Goal: Transaction & Acquisition: Subscribe to service/newsletter

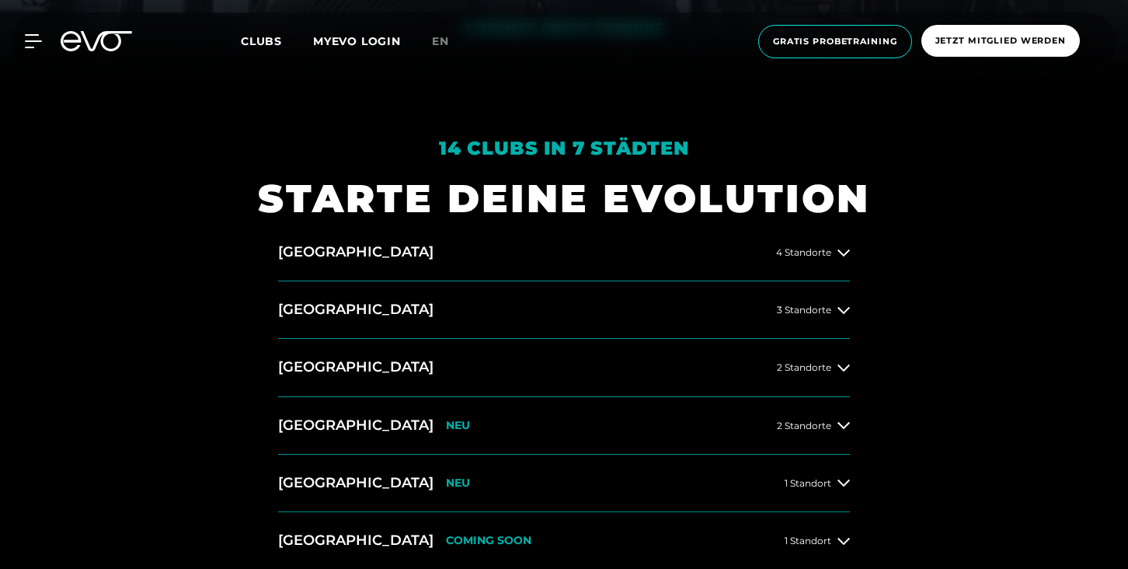
scroll to position [498, 0]
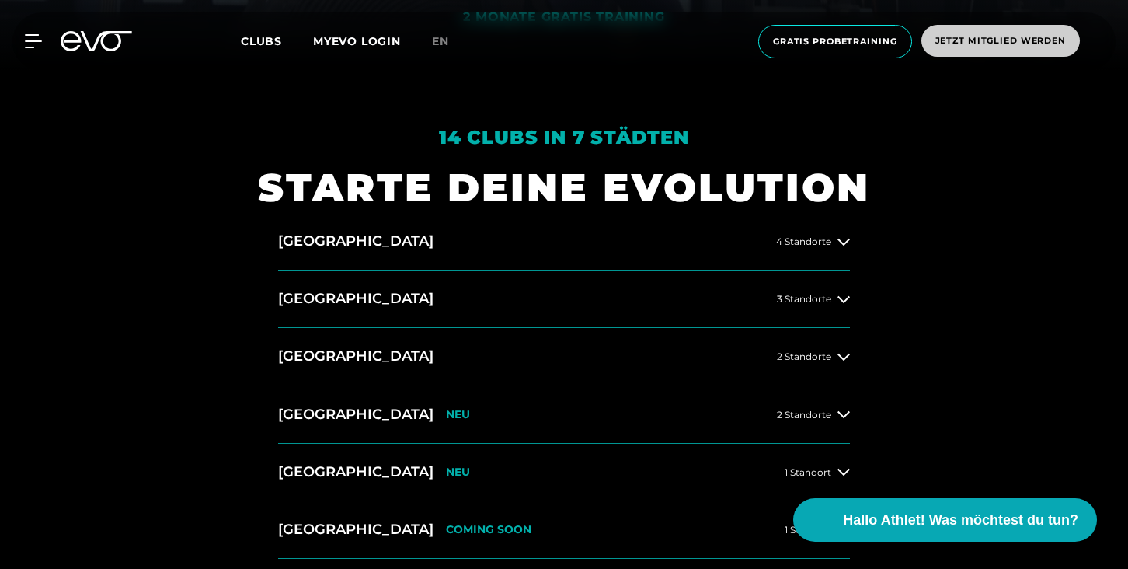
click at [963, 50] on span "Jetzt Mitglied werden" at bounding box center [1000, 41] width 158 height 32
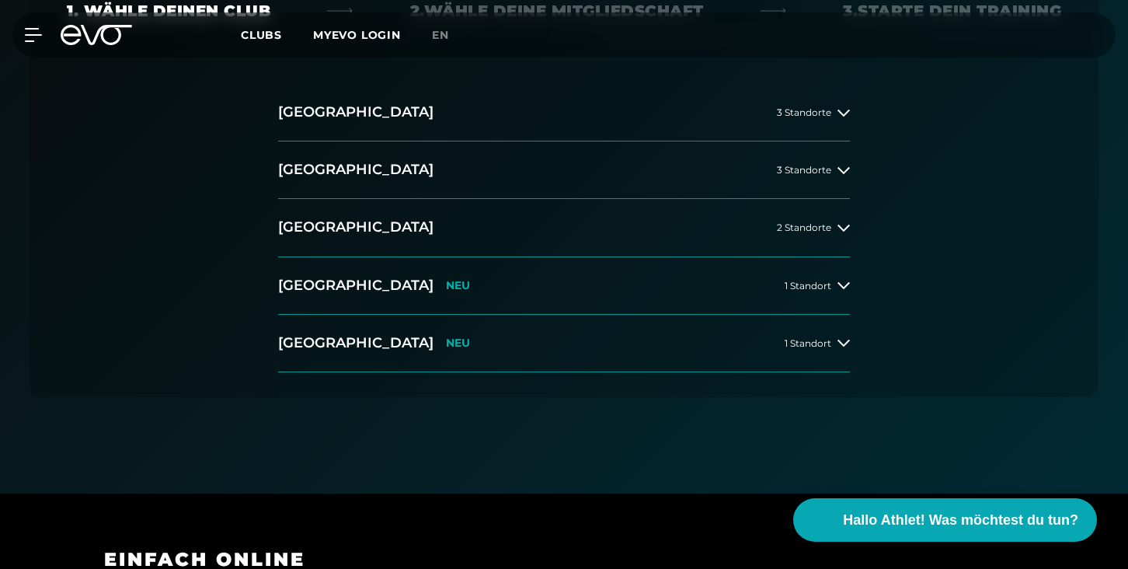
scroll to position [392, 0]
click at [844, 111] on icon at bounding box center [843, 113] width 12 height 12
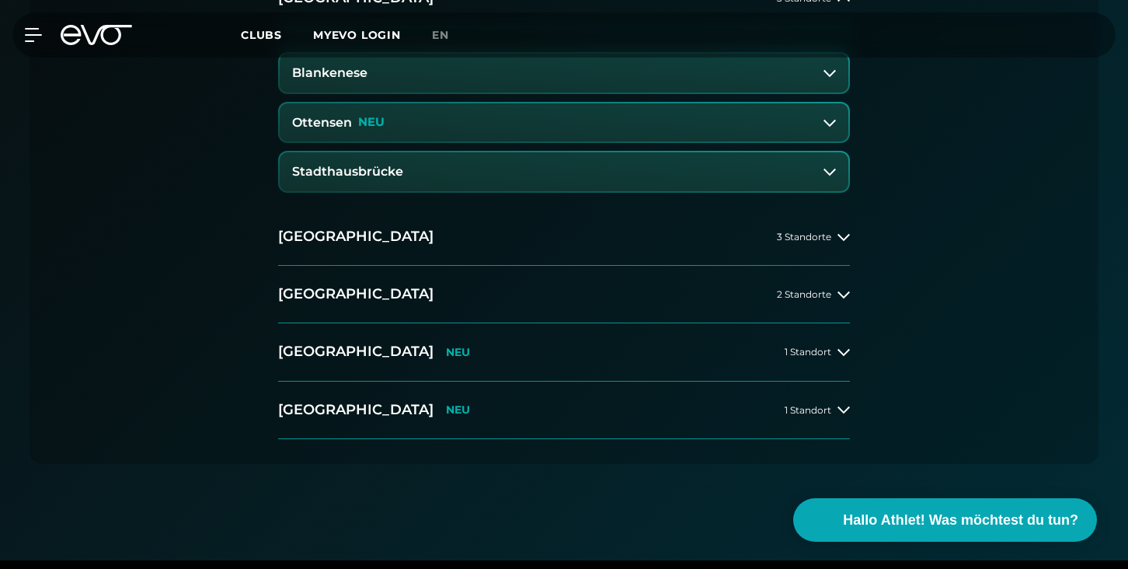
scroll to position [514, 0]
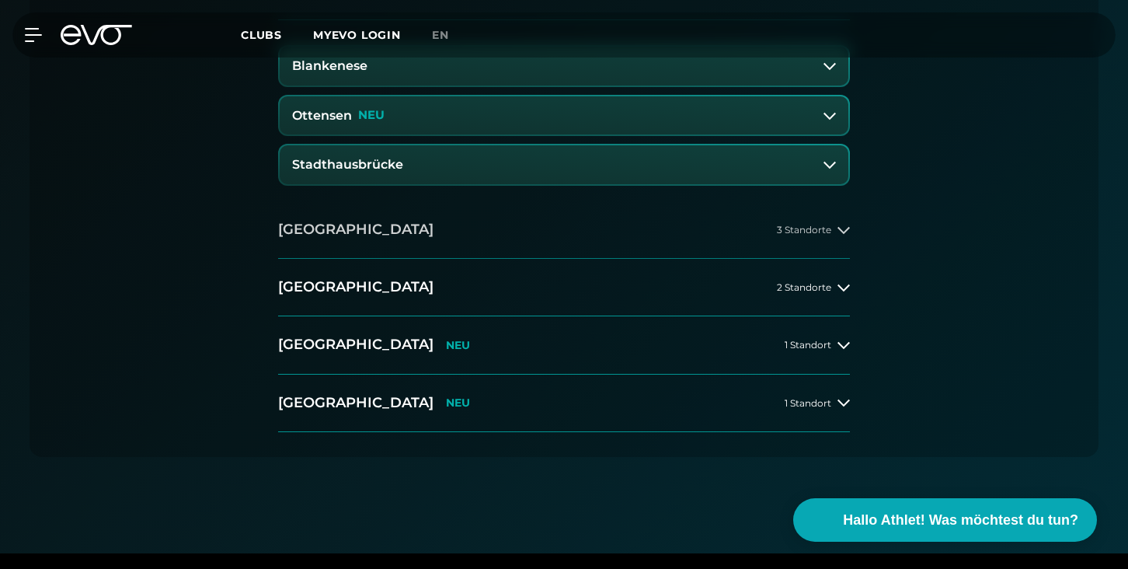
click at [846, 228] on icon at bounding box center [843, 230] width 12 height 12
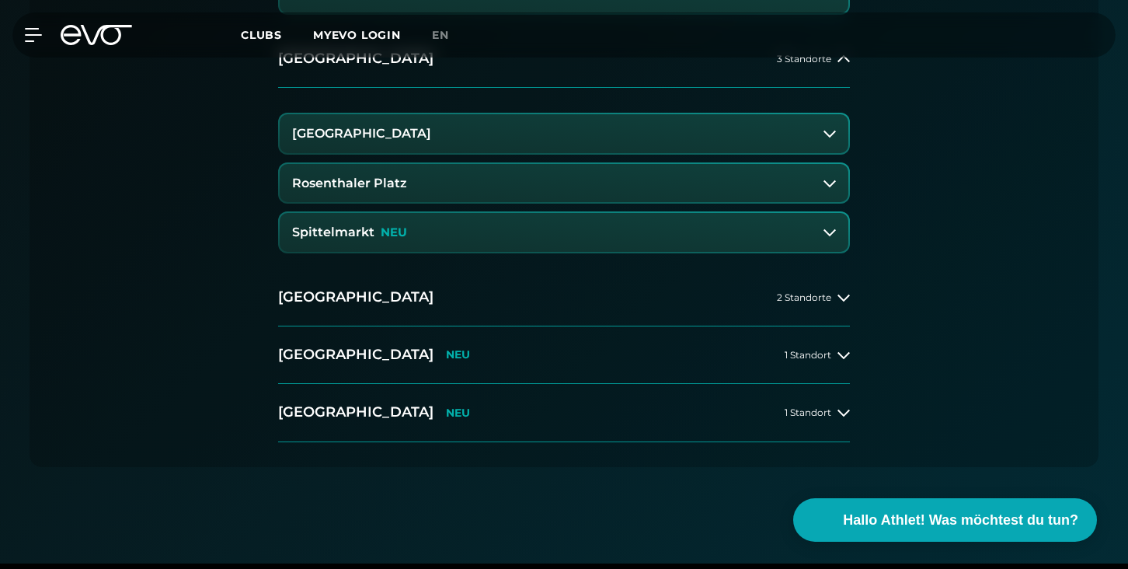
scroll to position [697, 0]
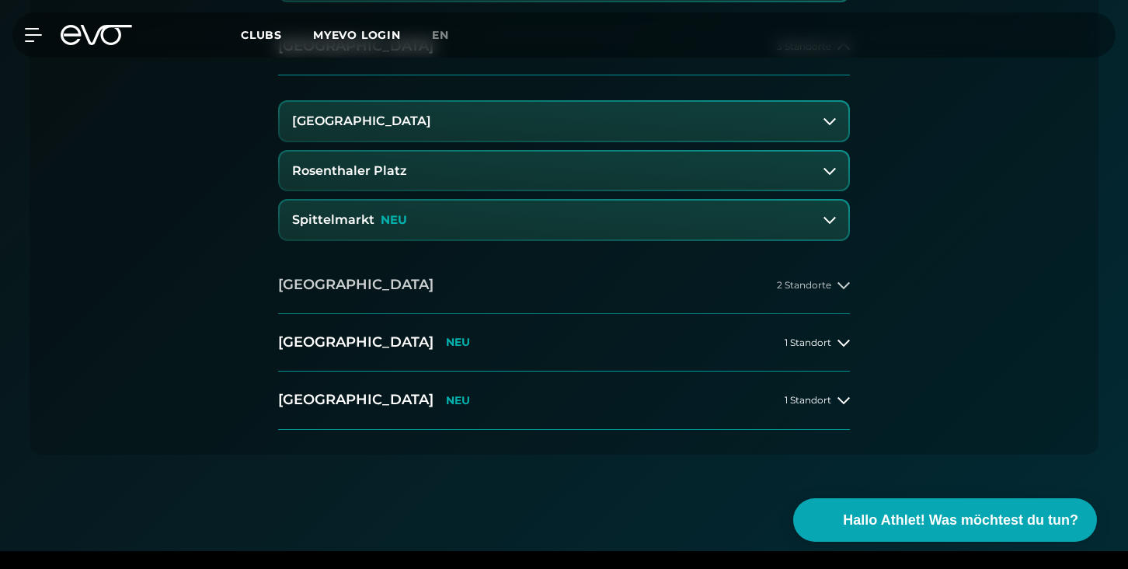
click at [743, 289] on button "[GEOGRAPHIC_DATA] 2 Standorte" at bounding box center [564, 284] width 572 height 57
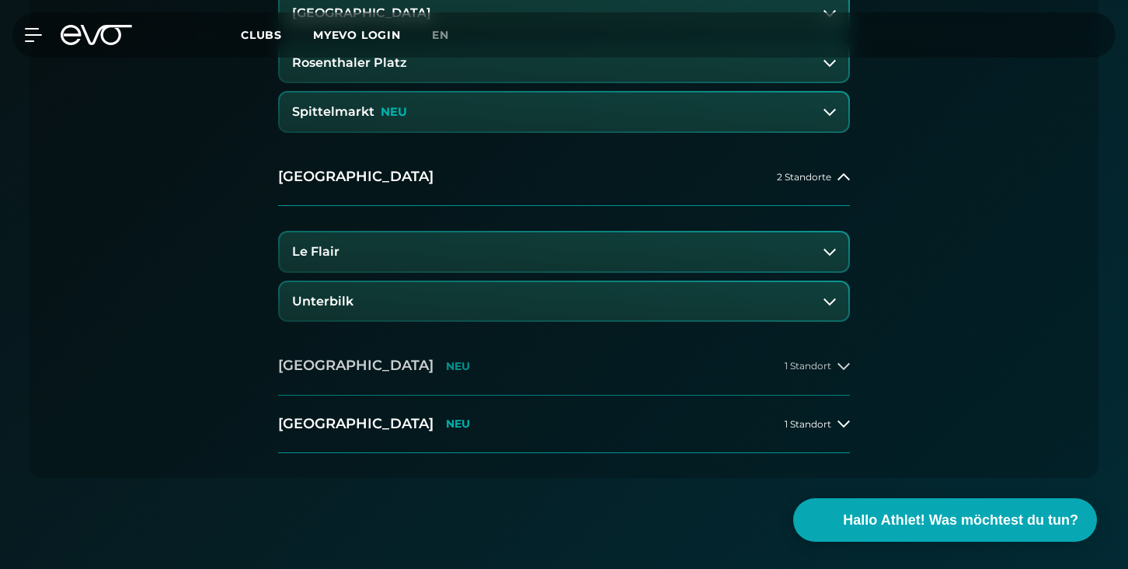
click at [678, 350] on button "[GEOGRAPHIC_DATA] NEU 1 Standort" at bounding box center [564, 365] width 572 height 57
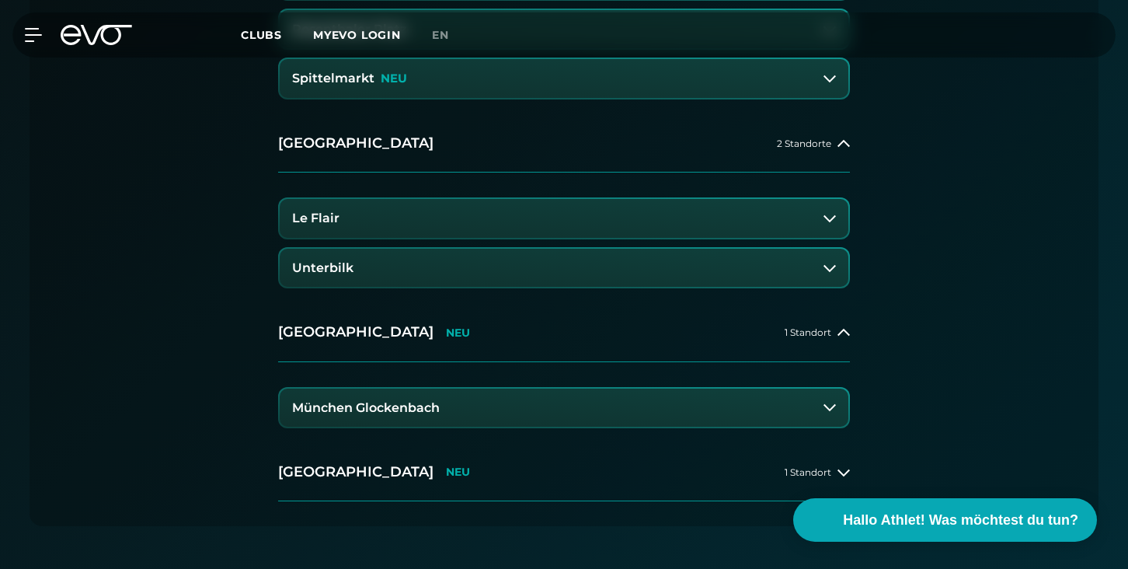
scroll to position [916, 0]
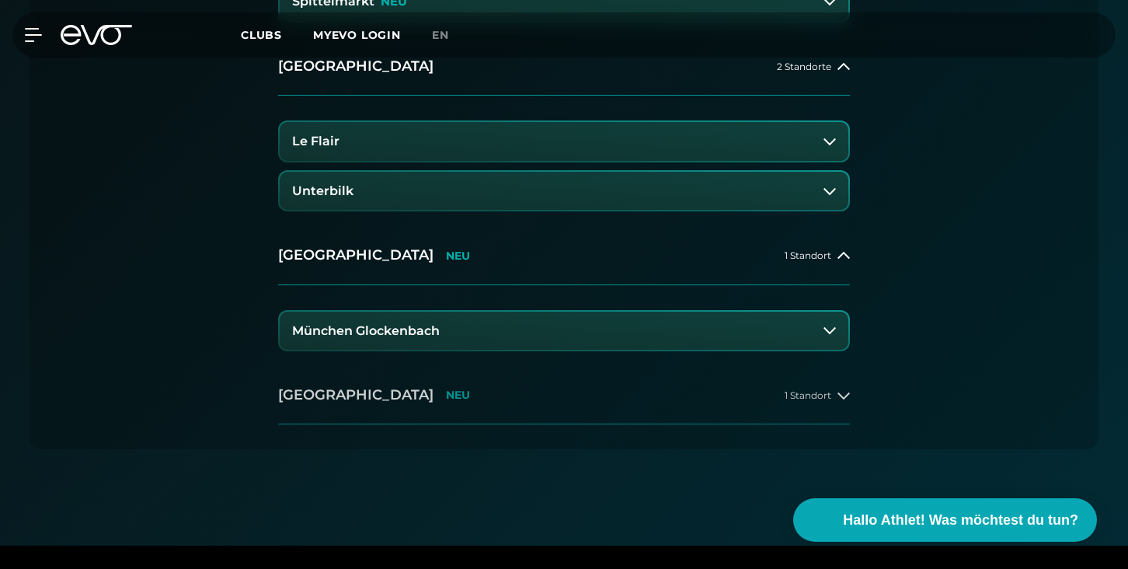
click at [675, 400] on button "[GEOGRAPHIC_DATA] NEU 1 Standort" at bounding box center [564, 395] width 572 height 57
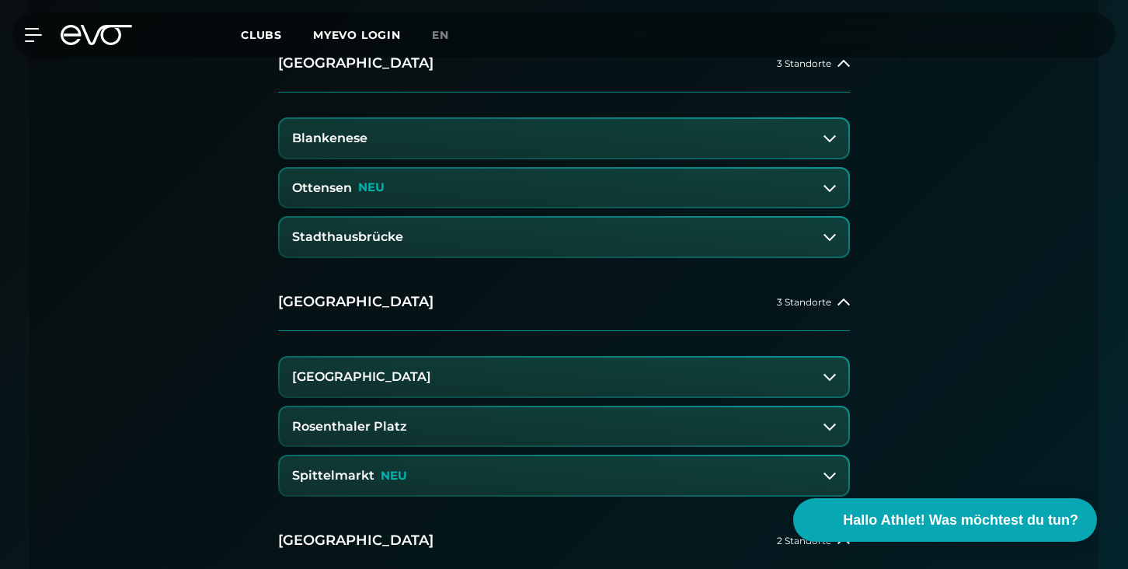
scroll to position [467, 0]
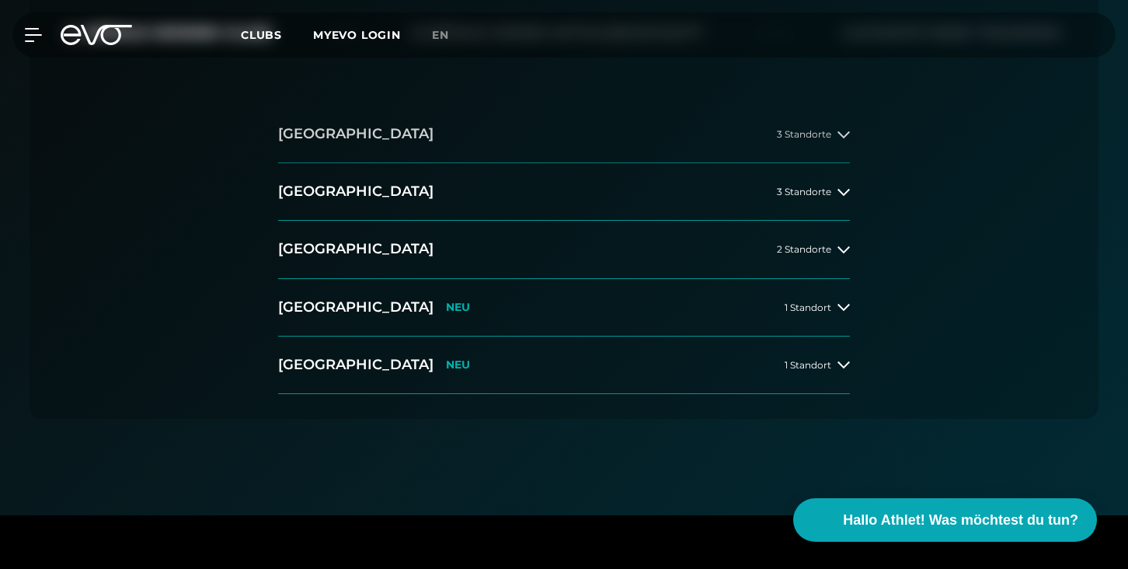
scroll to position [370, 0]
click at [836, 136] on div "3 Standorte" at bounding box center [813, 136] width 73 height 12
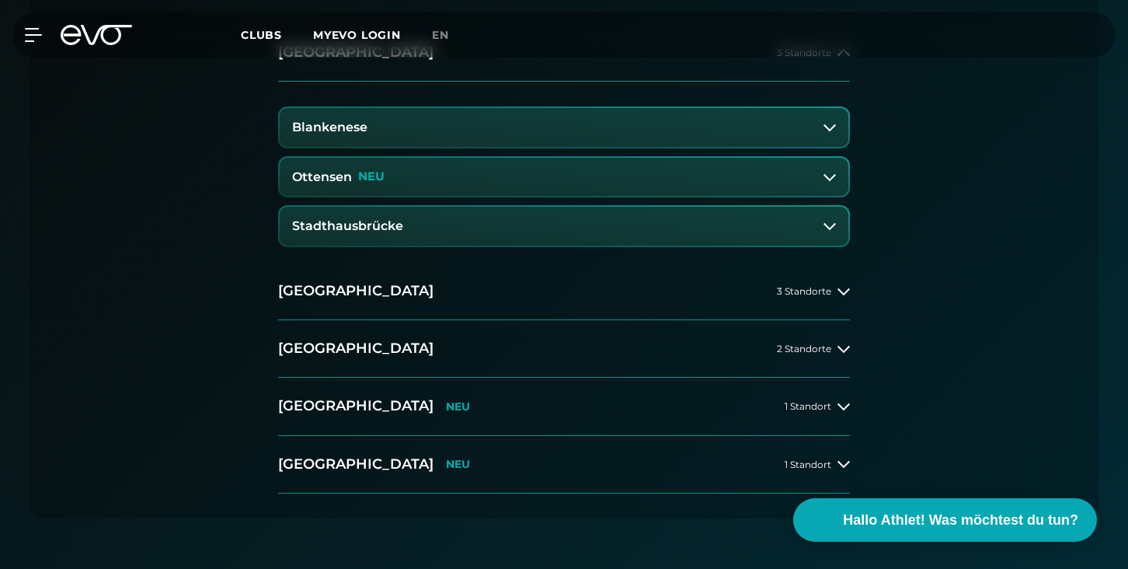
scroll to position [467, 0]
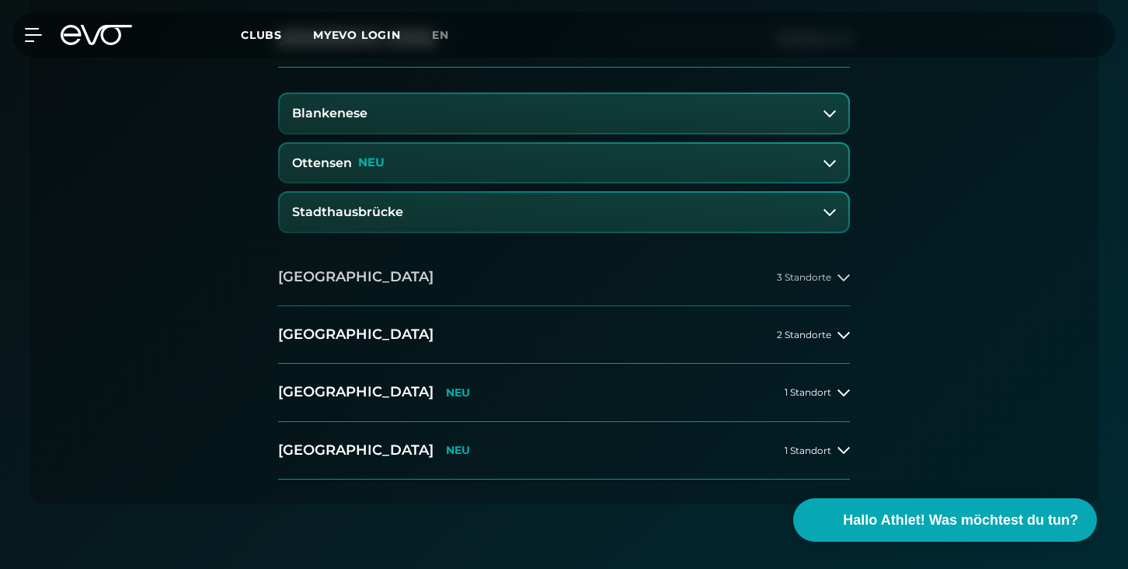
click at [726, 275] on button "[GEOGRAPHIC_DATA] 3 Standorte" at bounding box center [564, 277] width 572 height 57
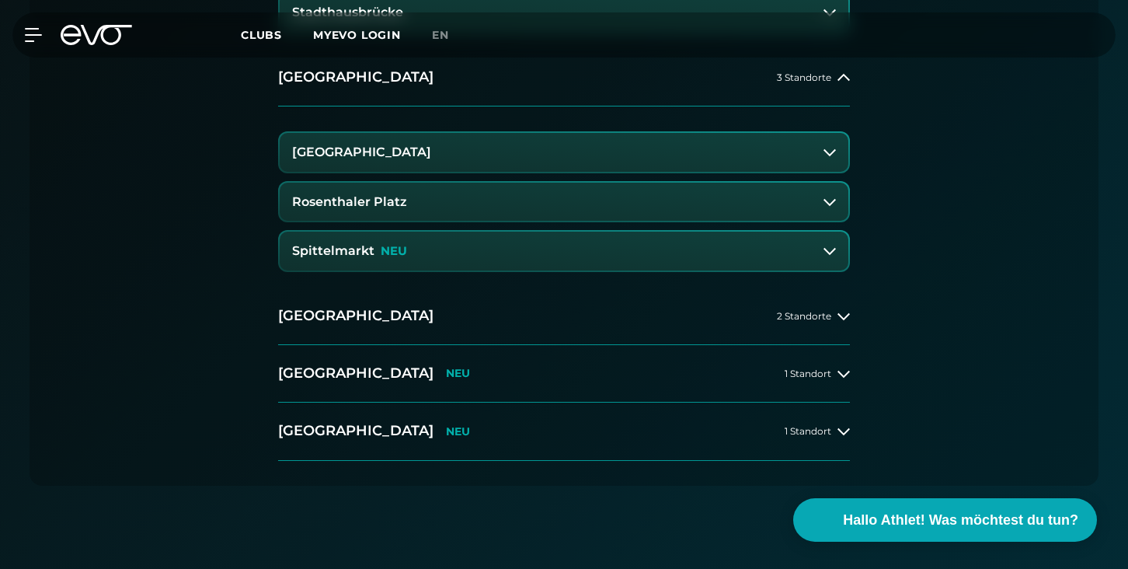
scroll to position [682, 0]
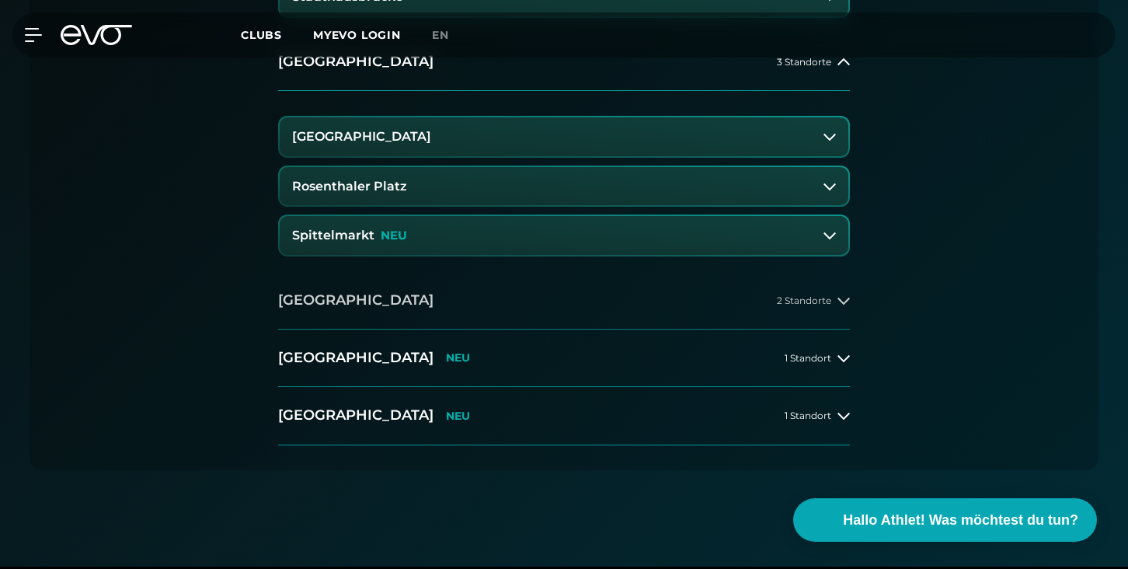
click at [651, 295] on button "[GEOGRAPHIC_DATA] 2 Standorte" at bounding box center [564, 300] width 572 height 57
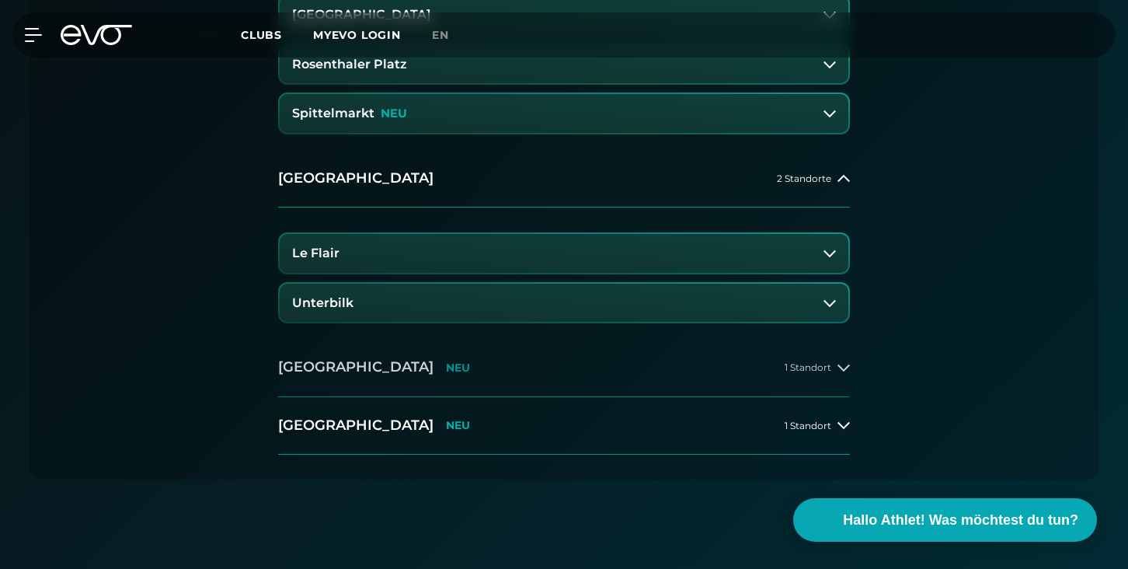
click at [637, 355] on button "[GEOGRAPHIC_DATA] NEU 1 Standort" at bounding box center [564, 367] width 572 height 57
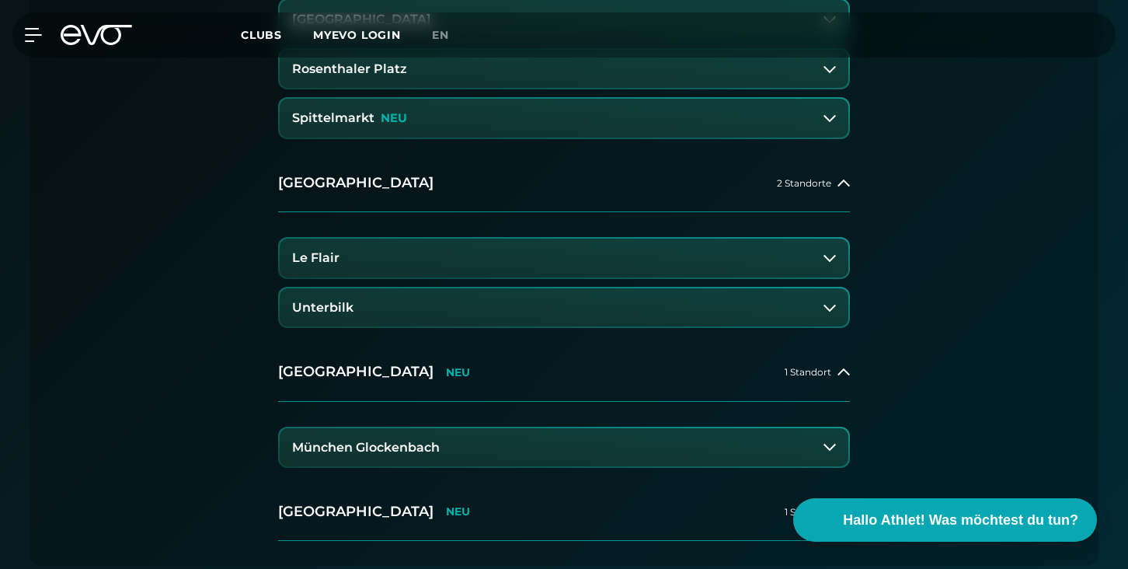
scroll to position [1028, 0]
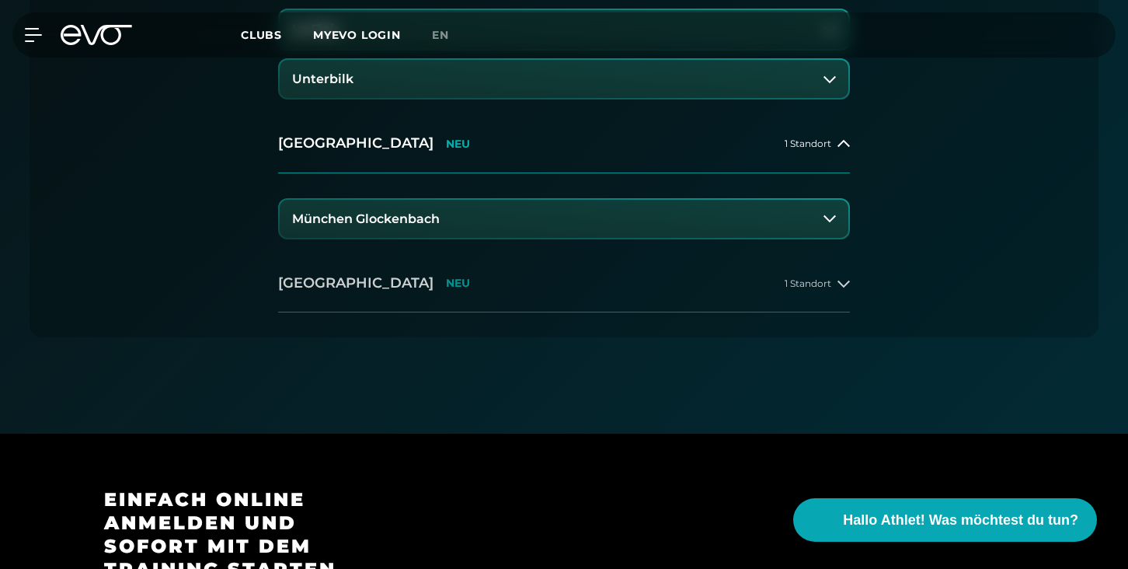
click at [754, 288] on button "[GEOGRAPHIC_DATA] NEU 1 Standort" at bounding box center [564, 283] width 572 height 57
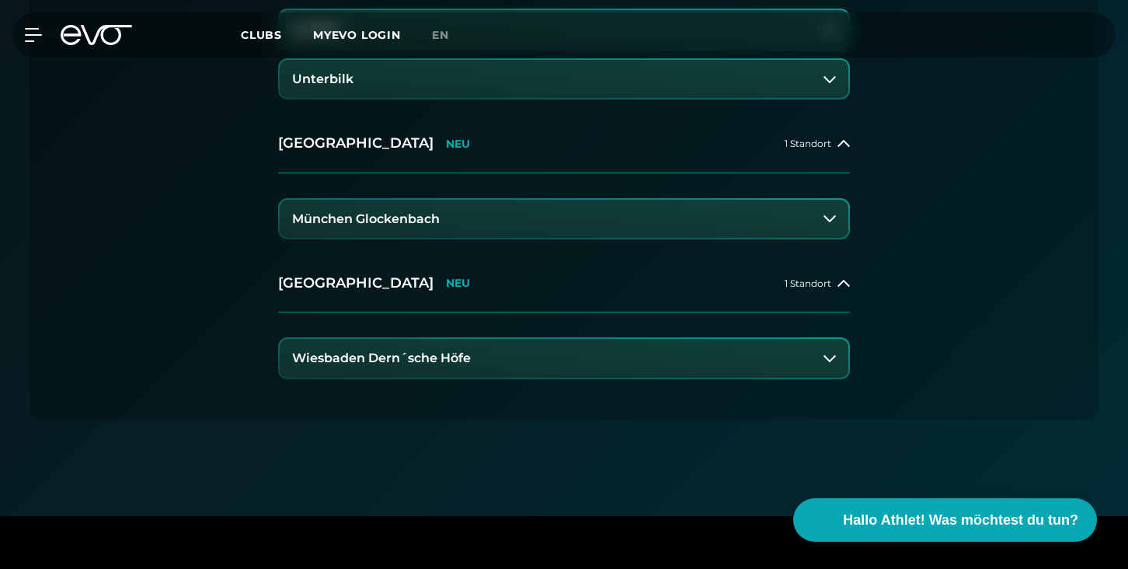
click at [608, 355] on button "Wiesbaden Dern´sche Höfe" at bounding box center [564, 358] width 569 height 39
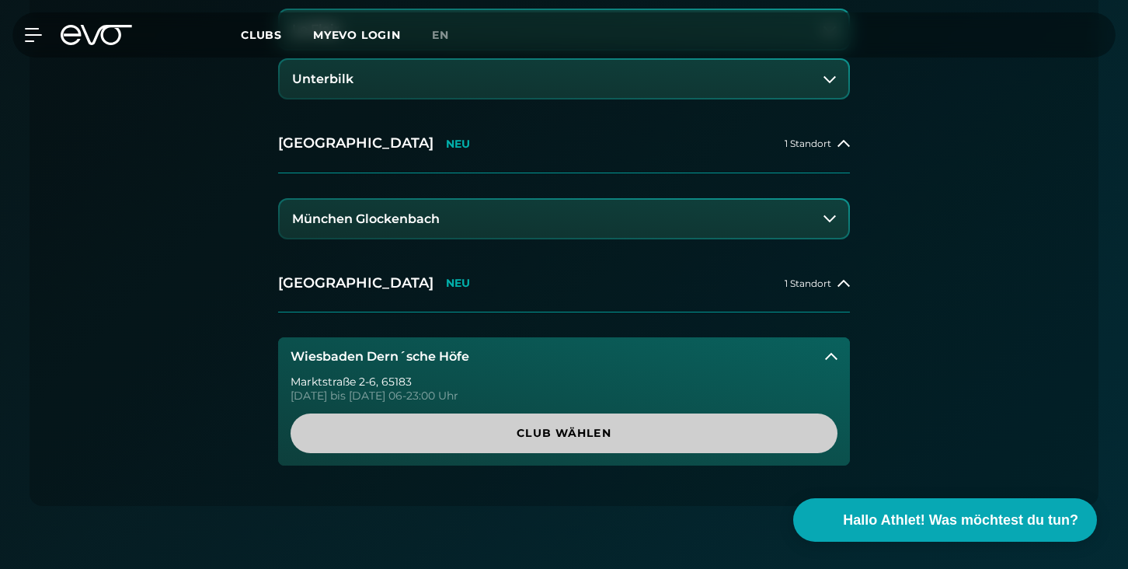
click at [631, 440] on span "Club wählen" at bounding box center [564, 433] width 472 height 16
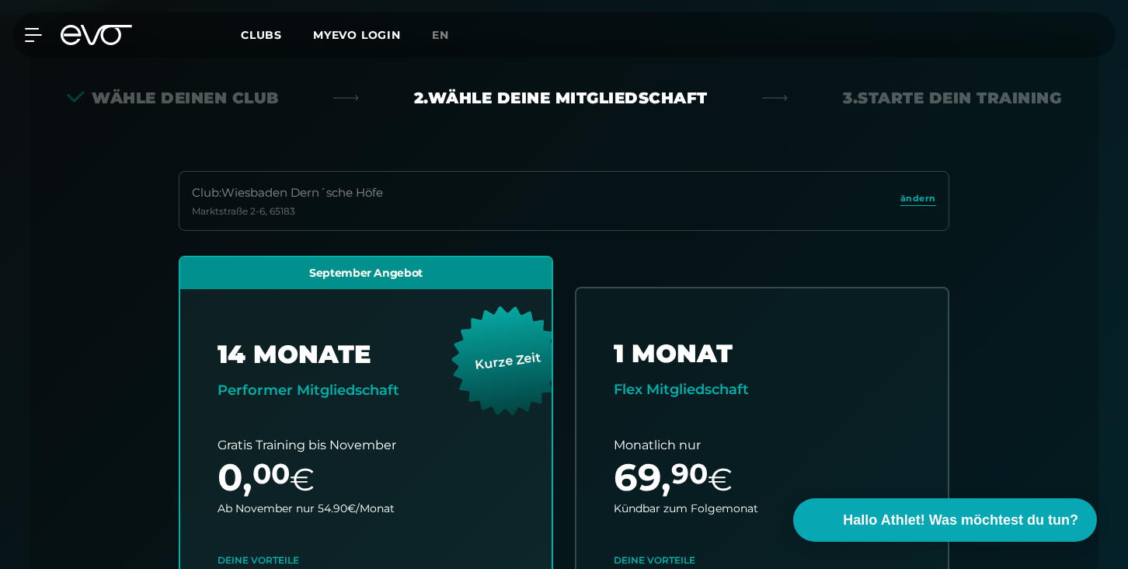
scroll to position [306, 0]
